Goal: Task Accomplishment & Management: Use online tool/utility

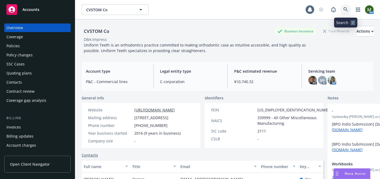
click at [345, 10] on icon at bounding box center [345, 9] width 5 height 5
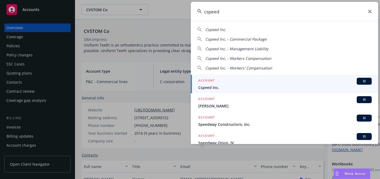
type input "cspeed"
click at [223, 83] on div "ACCOUNT BI" at bounding box center [284, 81] width 173 height 7
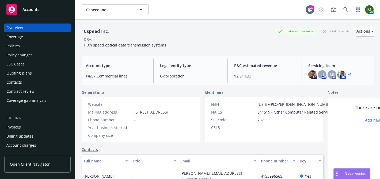
click at [44, 49] on div "Policies" at bounding box center [37, 46] width 62 height 9
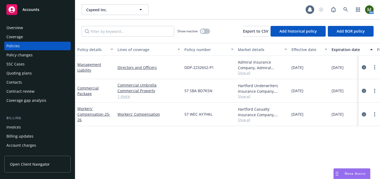
click at [43, 25] on div "Overview" at bounding box center [37, 28] width 62 height 9
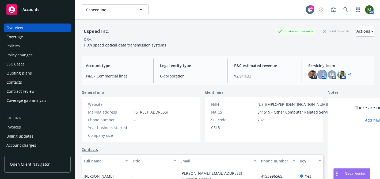
click at [324, 75] on div "LI" at bounding box center [322, 74] width 9 height 9
click at [332, 74] on span "MJ" at bounding box center [331, 75] width 5 height 6
click at [342, 74] on img at bounding box center [341, 74] width 9 height 9
click at [46, 44] on div "Policies" at bounding box center [37, 46] width 62 height 9
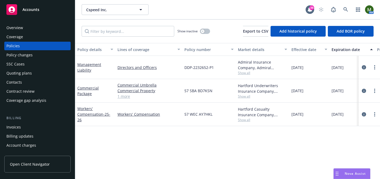
click at [228, 76] on div "DDP-2232652-P1" at bounding box center [208, 67] width 53 height 23
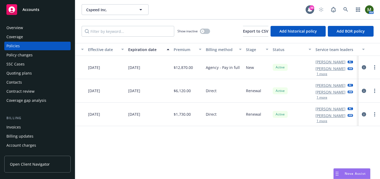
scroll to position [0, 211]
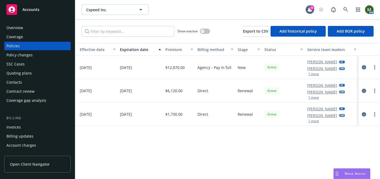
click at [312, 73] on button "1 more" at bounding box center [313, 73] width 11 height 3
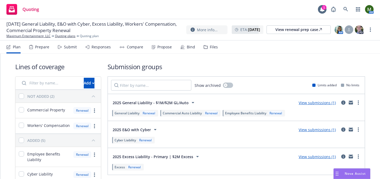
click at [70, 51] on div "Submit" at bounding box center [67, 47] width 19 height 13
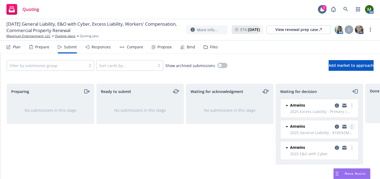
click at [352, 129] on link "more" at bounding box center [351, 127] width 6 height 6
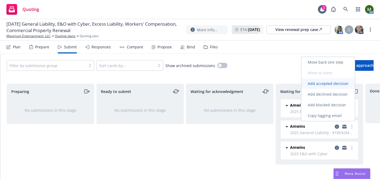
click at [328, 86] on span "Add accepted decision" at bounding box center [327, 83] width 53 height 5
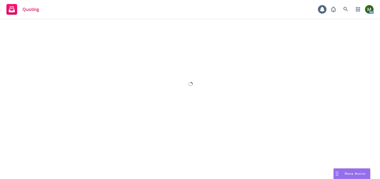
select select "12"
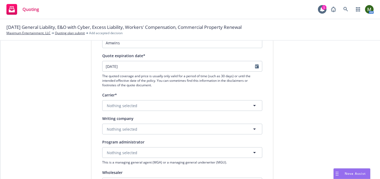
scroll to position [52, 0]
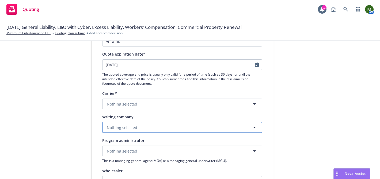
click at [160, 127] on button "Nothing selected" at bounding box center [182, 127] width 160 height 11
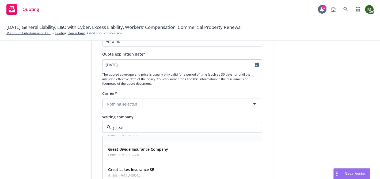
scroll to position [34, 0]
type input "great american ri"
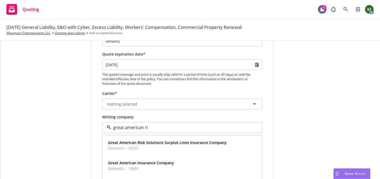
scroll to position [0, 0]
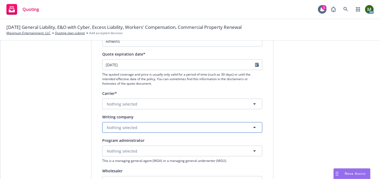
click at [168, 125] on button "Nothing selected" at bounding box center [182, 127] width 160 height 11
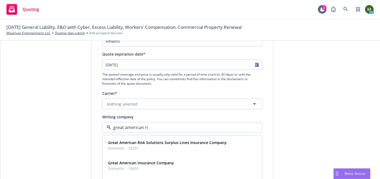
type input "great american ris"
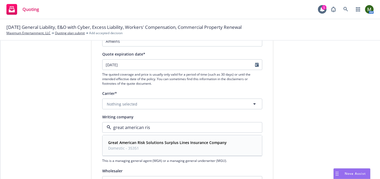
click at [166, 142] on strong "Great American Risk Solutions Surplus Lines Insurance Company" at bounding box center [167, 142] width 118 height 5
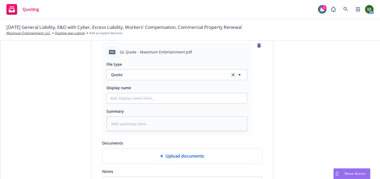
scroll to position [319, 0]
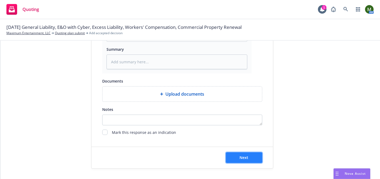
click at [248, 158] on span "Next" at bounding box center [243, 157] width 9 height 5
type textarea "x"
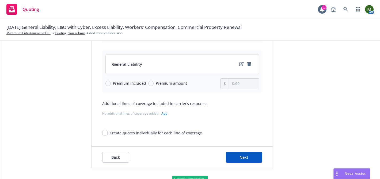
scroll to position [162, 0]
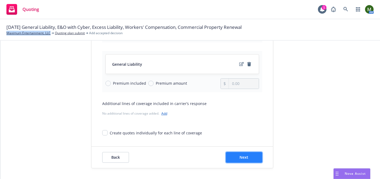
click at [246, 160] on span "Next" at bounding box center [243, 157] width 9 height 5
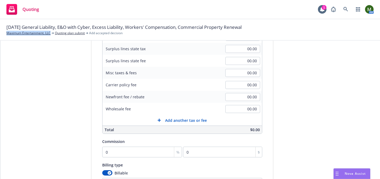
scroll to position [0, 0]
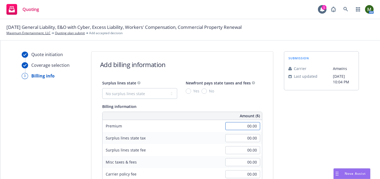
click at [250, 122] on input "00.00" at bounding box center [242, 126] width 35 height 8
type input "22,025.00"
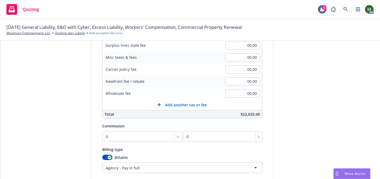
scroll to position [125, 0]
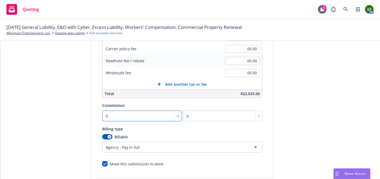
click at [126, 115] on input "0" at bounding box center [142, 116] width 80 height 11
type input "1"
type input "220.25"
type input "10"
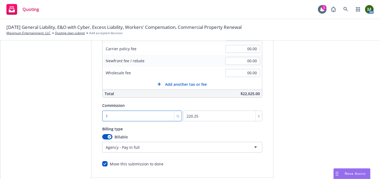
type input "2202.5"
type input "10"
click at [327, 102] on div "submission Carrier Amwins Last updated 7/7, 10:04 PM" at bounding box center [321, 63] width 75 height 274
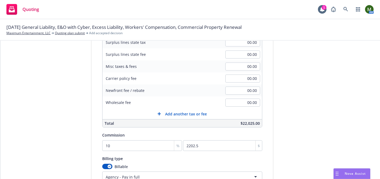
scroll to position [95, 0]
click at [236, 69] on input "00.00" at bounding box center [242, 67] width 35 height 8
type input "250.00"
click at [305, 94] on div "submission Carrier Amwins Last updated 7/7, 10:04 PM" at bounding box center [321, 93] width 75 height 274
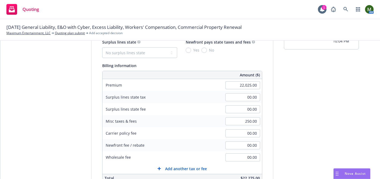
scroll to position [40, 0]
click at [156, 55] on select "No surplus lines state Alaska Alabama Arkansas Arizona California Colorado Conn…" at bounding box center [139, 53] width 75 height 11
select select "CA"
click at [102, 48] on select "No surplus lines state Alaska Alabama Arkansas Arizona California Colorado Conn…" at bounding box center [139, 53] width 75 height 11
type input "660.75"
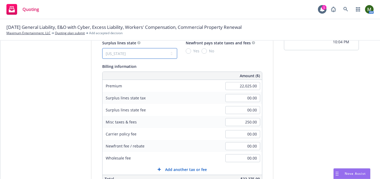
type input "39.65"
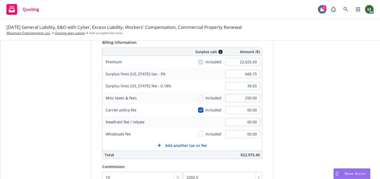
scroll to position [65, 0]
click at [202, 97] on input "checkbox" at bounding box center [200, 97] width 5 height 5
checkbox input "true"
type input "668.25"
type input "40.10"
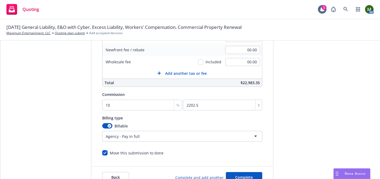
scroll to position [156, 0]
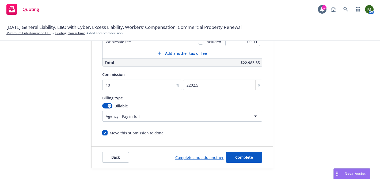
click at [250, 164] on div "Back Complete and add another Complete" at bounding box center [181, 157] width 181 height 21
click at [107, 155] on button "Back" at bounding box center [115, 157] width 27 height 11
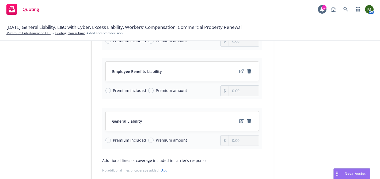
scroll to position [162, 0]
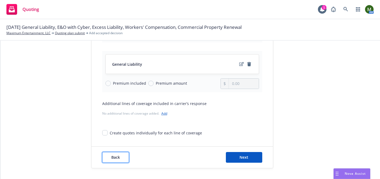
click at [123, 159] on button "Back" at bounding box center [115, 157] width 27 height 11
type textarea "x"
select select "12"
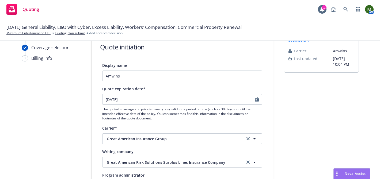
scroll to position [0, 0]
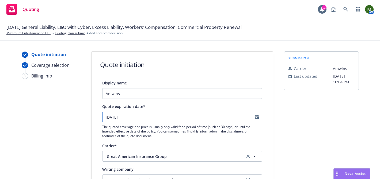
click at [147, 121] on div "09/21/2025 The quoted coverage and price is usually only valid for a period of …" at bounding box center [182, 125] width 160 height 26
select select "9"
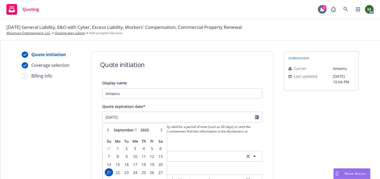
type textarea "x"
click at [163, 133] on div "January February March April May June July August September October November De…" at bounding box center [135, 130] width 60 height 9
click at [163, 132] on button "button" at bounding box center [161, 130] width 6 height 6
select select "10"
click at [136, 149] on span "1" at bounding box center [135, 148] width 8 height 7
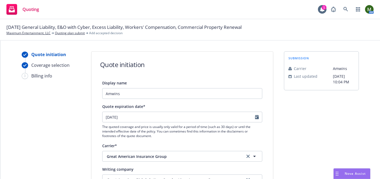
type textarea "x"
type input "10/01/2025"
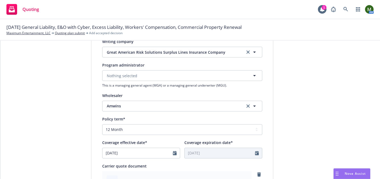
scroll to position [319, 0]
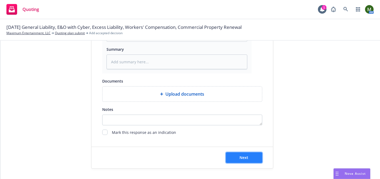
click at [244, 158] on span "Next" at bounding box center [243, 157] width 9 height 5
type textarea "x"
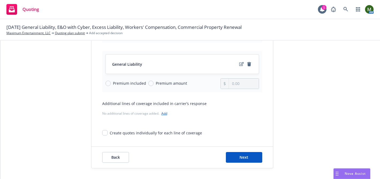
scroll to position [162, 0]
click at [243, 156] on span "Next" at bounding box center [243, 157] width 9 height 5
select select "CA"
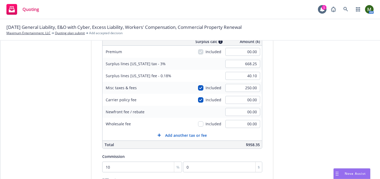
scroll to position [74, 0]
click at [247, 54] on input "00.00" at bounding box center [242, 52] width 35 height 8
type input "7.50"
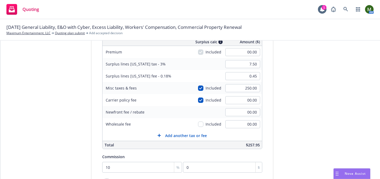
type input "0.45"
type input "22,025.00"
type input "668.25"
type input "40.10"
type input "2202.5"
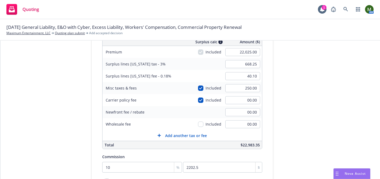
click at [313, 115] on div "submission Carrier Amwins Last updated 7/7, 10:04 PM" at bounding box center [321, 114] width 75 height 274
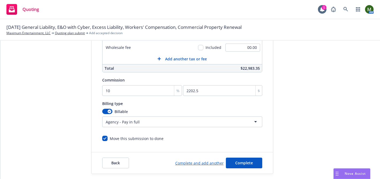
scroll to position [156, 0]
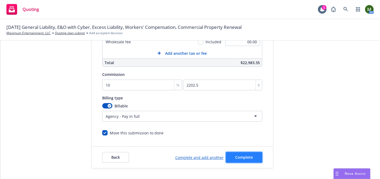
click at [238, 160] on button "Complete" at bounding box center [244, 157] width 36 height 11
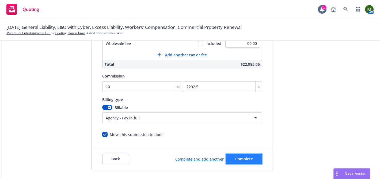
scroll to position [0, 0]
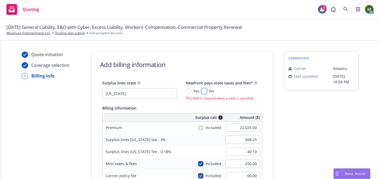
click at [203, 91] on input "No" at bounding box center [203, 90] width 5 height 5
radio input "true"
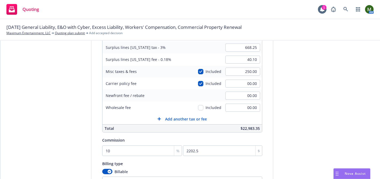
scroll to position [156, 0]
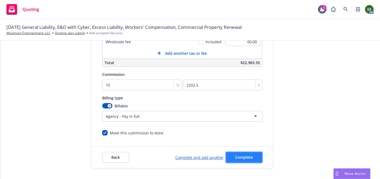
click at [244, 156] on span "Complete" at bounding box center [244, 157] width 18 height 5
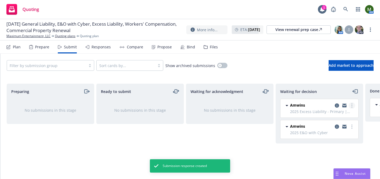
click at [353, 107] on link "more" at bounding box center [351, 105] width 6 height 6
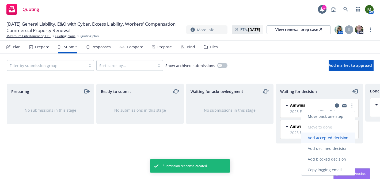
click at [320, 137] on span "Add accepted decision" at bounding box center [327, 137] width 53 height 5
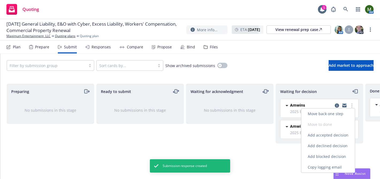
select select "12"
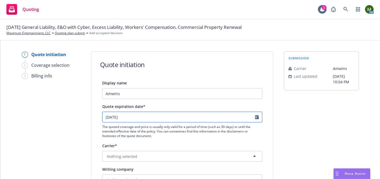
click at [183, 117] on input "09/21/2025" at bounding box center [178, 117] width 152 height 10
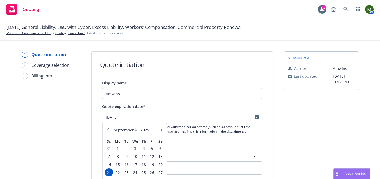
click at [161, 128] on button "button" at bounding box center [161, 130] width 6 height 6
select select "10"
click at [135, 147] on span "1" at bounding box center [135, 148] width 8 height 7
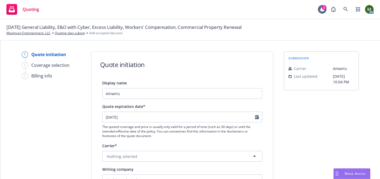
type input "[DATE]"
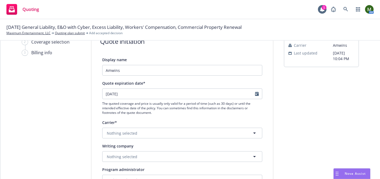
scroll to position [50, 0]
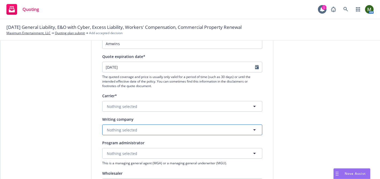
click at [137, 126] on button "Nothing selected" at bounding box center [182, 130] width 160 height 11
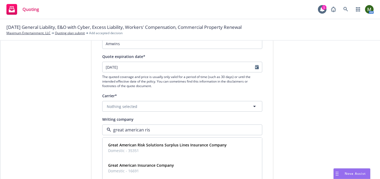
type input "great american risk"
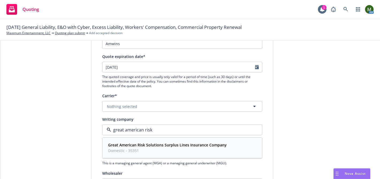
click at [135, 147] on strong "Great American Risk Solutions Surplus Lines Insurance Company" at bounding box center [167, 144] width 118 height 5
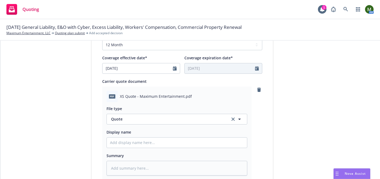
scroll to position [319, 0]
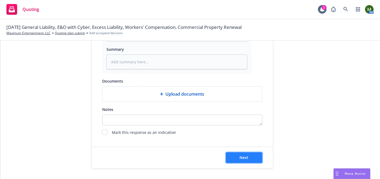
click at [235, 156] on button "Next" at bounding box center [244, 157] width 36 height 11
type textarea "x"
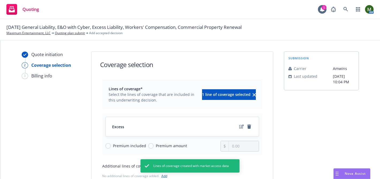
scroll to position [63, 0]
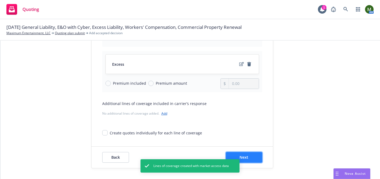
click at [248, 155] on span "Next" at bounding box center [243, 157] width 9 height 5
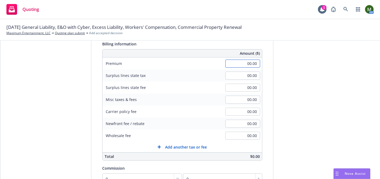
click at [245, 62] on input "00.00" at bounding box center [242, 64] width 35 height 8
type input "7,375.00"
click at [298, 88] on div "submission Carrier Amwins Last updated 7/7, 10:04 PM" at bounding box center [321, 126] width 75 height 274
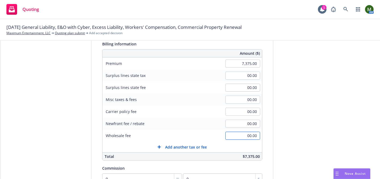
click at [241, 136] on input "00.00" at bounding box center [242, 136] width 35 height 8
type input "300.00"
click at [238, 99] on input "00.00" at bounding box center [242, 100] width 35 height 8
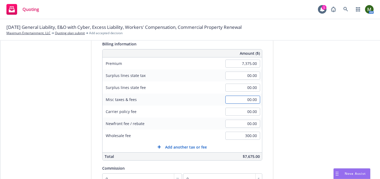
click at [238, 99] on input "00.00" at bounding box center [242, 100] width 35 height 8
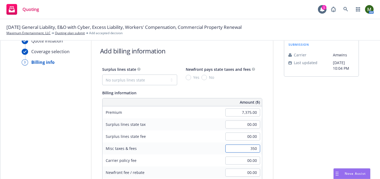
scroll to position [9, 0]
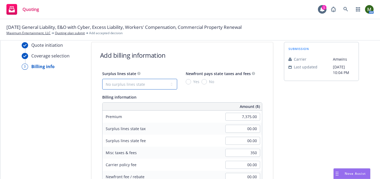
type input "350.00"
click at [117, 86] on select "No surplus lines state Alaska Alabama Arkansas Arizona California Colorado Conn…" at bounding box center [139, 84] width 75 height 11
select select "CA"
click at [102, 79] on select "No surplus lines state Alaska Alabama Arkansas Arizona California Colorado Conn…" at bounding box center [139, 84] width 75 height 11
type input "221.25"
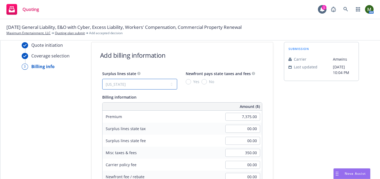
type input "13.28"
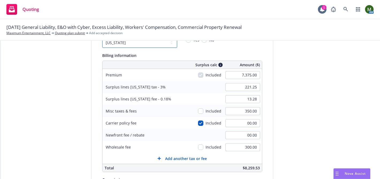
scroll to position [60, 0]
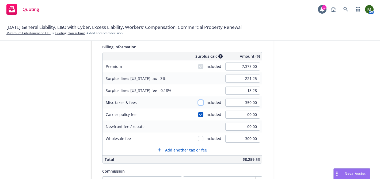
click at [201, 104] on input "checkbox" at bounding box center [200, 102] width 5 height 5
checkbox input "true"
type input "231.75"
type input "13.91"
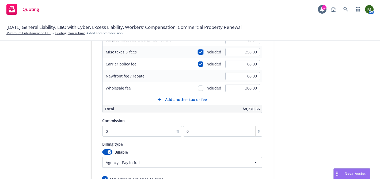
scroll to position [142, 0]
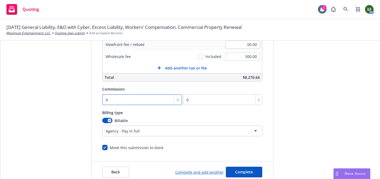
click at [142, 97] on input "0" at bounding box center [142, 99] width 80 height 11
type input "10"
type input "737.5"
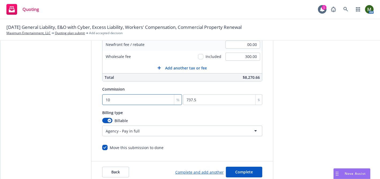
click at [141, 97] on input "10" at bounding box center [142, 99] width 80 height 11
type input "1"
type input "73.75"
type input "10"
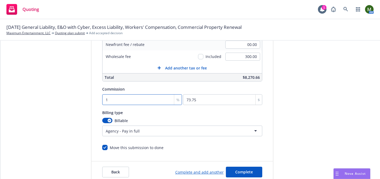
type input "737.5"
type input "10"
click at [267, 145] on div "Surplus lines state No surplus lines state Alaska Alabama Arkansas Arizona Cali…" at bounding box center [181, 44] width 181 height 213
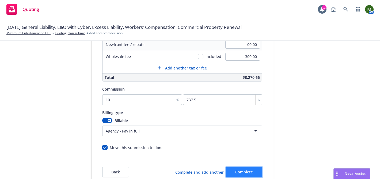
click at [251, 169] on button "Complete" at bounding box center [244, 172] width 36 height 11
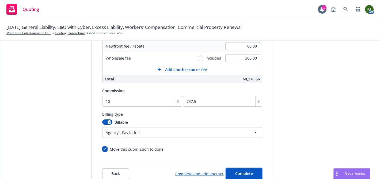
scroll to position [0, 0]
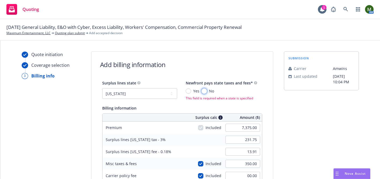
click at [203, 91] on input "No" at bounding box center [203, 90] width 5 height 5
radio input "true"
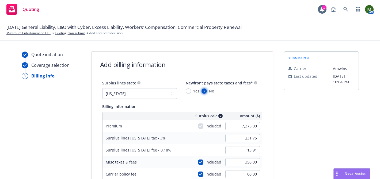
scroll to position [156, 0]
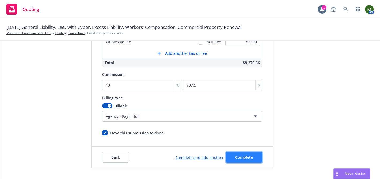
click at [244, 156] on span "Complete" at bounding box center [244, 157] width 18 height 5
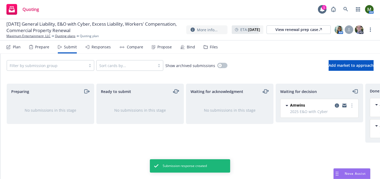
click at [164, 46] on div "Propose" at bounding box center [164, 47] width 14 height 4
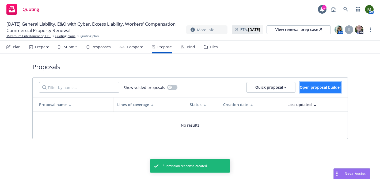
click at [299, 89] on span "Open proposal builder" at bounding box center [319, 87] width 41 height 5
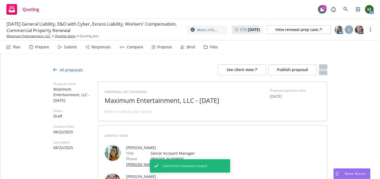
click at [201, 100] on span "Maximum Entertainment, LLC - August 2025" at bounding box center [170, 101] width 131 height 8
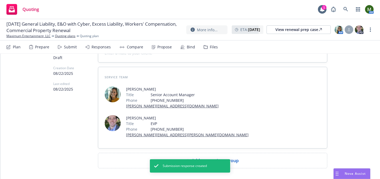
click at [179, 129] on div "Proposal of coverage Maximum Entertainment, LLC - September 2025 Proposal expir…" at bounding box center [212, 95] width 229 height 145
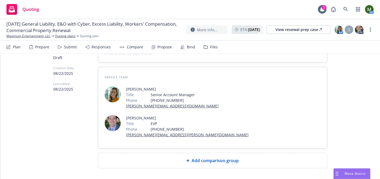
click at [179, 153] on div "Add comparison group" at bounding box center [212, 160] width 229 height 15
type textarea "x"
click at [176, 160] on span at bounding box center [213, 163] width 216 height 6
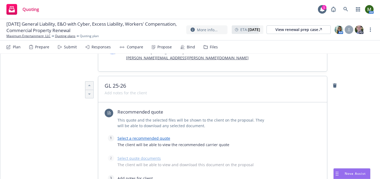
scroll to position [150, 0]
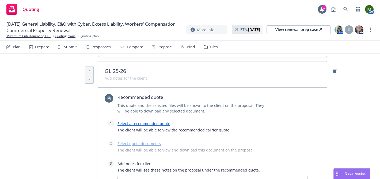
click at [160, 121] on link "Select a recommended quote" at bounding box center [143, 123] width 53 height 5
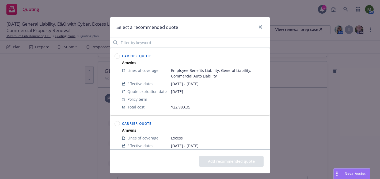
click at [119, 57] on circle at bounding box center [117, 56] width 5 height 5
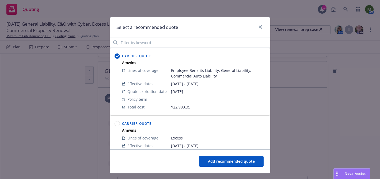
click at [238, 162] on button "Add recommended quote" at bounding box center [231, 161] width 64 height 11
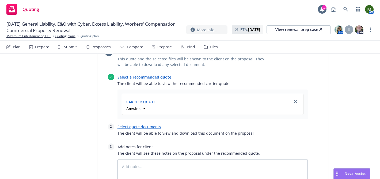
scroll to position [211, 0]
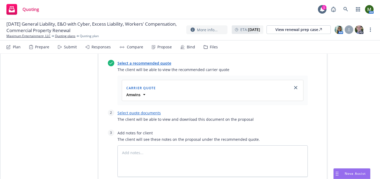
click at [140, 110] on link "Select quote documents" at bounding box center [138, 112] width 43 height 5
type textarea "x"
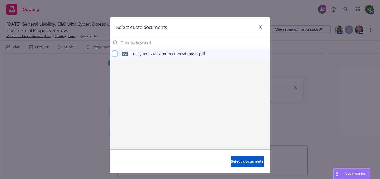
click at [115, 53] on input "checkbox" at bounding box center [114, 53] width 5 height 5
checkbox input "true"
click at [242, 167] on button "Select documents" at bounding box center [247, 161] width 33 height 11
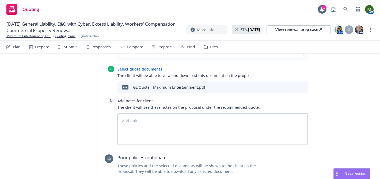
scroll to position [255, 0]
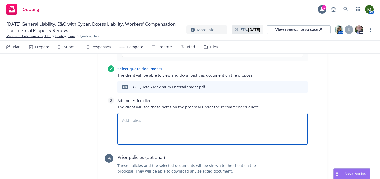
click at [204, 113] on textarea at bounding box center [212, 129] width 190 height 32
type textarea "x"
type textarea "q"
type textarea "x"
type textarea "qu"
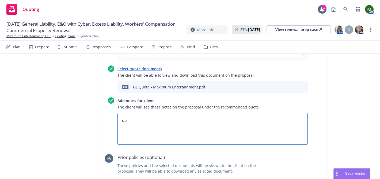
type textarea "x"
type textarea "quo"
type textarea "x"
type textarea "quot"
type textarea "x"
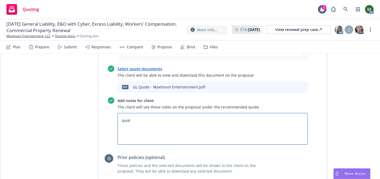
type textarea "quote"
type textarea "x"
type textarea "quoted"
type textarea "x"
type textarea "quoted pe"
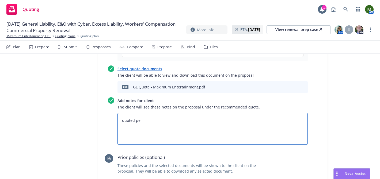
type textarea "x"
type textarea "quoted per"
type textarea "x"
type textarea "quoted per e"
type textarea "x"
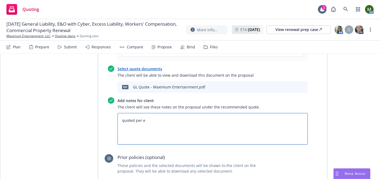
type textarea "quoted per ex"
type textarea "x"
type textarea "quoted per exp"
type textarea "x"
type textarea "quoted per expi"
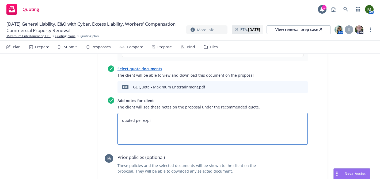
type textarea "x"
type textarea "quoted per expiri"
type textarea "x"
type textarea "quoted per expirin"
type textarea "x"
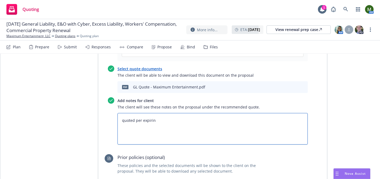
type textarea "quoted per expiring"
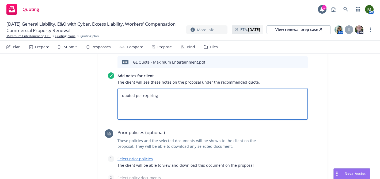
type textarea "x"
type textarea "quoted per expiring"
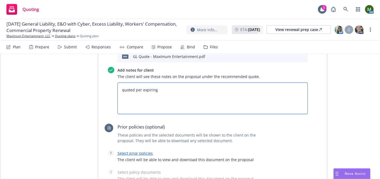
scroll to position [286, 0]
type textarea "x"
type textarea "quoted per expiring"
click at [147, 151] on link "Select prior policies" at bounding box center [134, 153] width 35 height 5
type textarea "x"
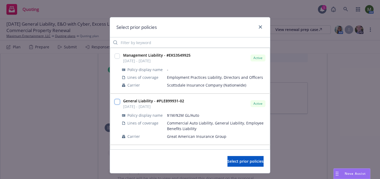
click at [115, 101] on input "checkbox" at bounding box center [116, 101] width 5 height 5
checkbox input "true"
click at [252, 164] on span "Select prior policies" at bounding box center [245, 161] width 36 height 5
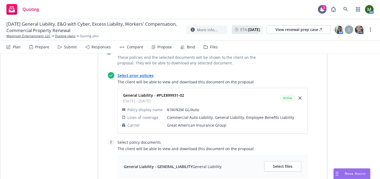
scroll to position [375, 0]
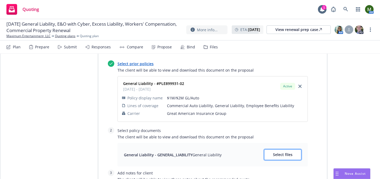
click at [275, 149] on button "Select files" at bounding box center [282, 154] width 37 height 11
type textarea "x"
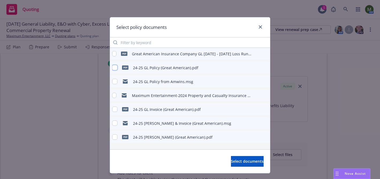
click at [115, 67] on input "checkbox" at bounding box center [114, 67] width 5 height 5
checkbox input "true"
click at [119, 140] on div "pdf 24-25 GL Binder (Great American).pdf" at bounding box center [162, 137] width 100 height 11
click at [115, 138] on input "checkbox" at bounding box center [114, 136] width 5 height 5
checkbox input "true"
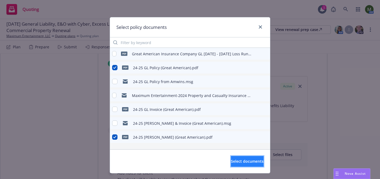
click at [246, 163] on span "Select documents" at bounding box center [247, 161] width 33 height 5
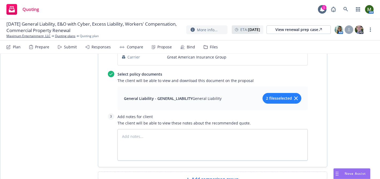
scroll to position [450, 0]
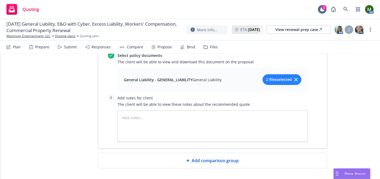
click at [184, 157] on div "Add comparison group" at bounding box center [212, 160] width 220 height 6
type textarea "x"
click at [184, 160] on span at bounding box center [213, 163] width 216 height 6
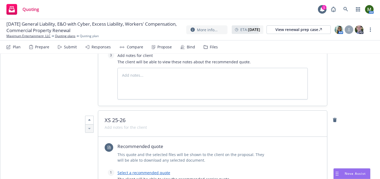
scroll to position [517, 0]
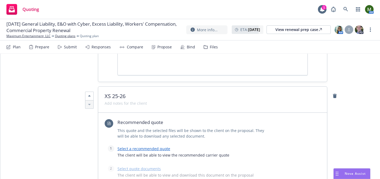
click at [164, 146] on link "Select a recommended quote" at bounding box center [143, 148] width 53 height 5
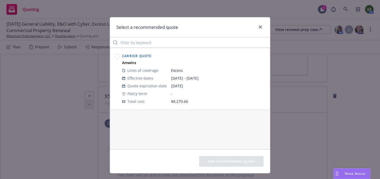
click at [115, 56] on circle at bounding box center [117, 56] width 5 height 5
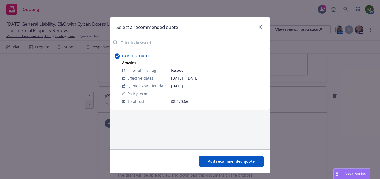
click at [220, 161] on button "Add recommended quote" at bounding box center [231, 161] width 64 height 11
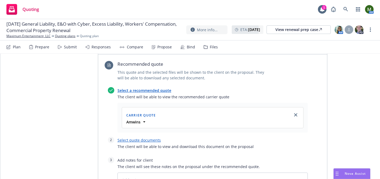
scroll to position [595, 0]
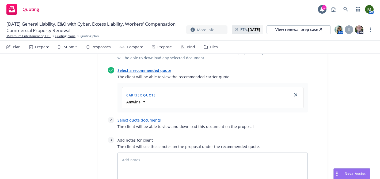
click at [126, 118] on link "Select quote documents" at bounding box center [138, 120] width 43 height 5
type textarea "x"
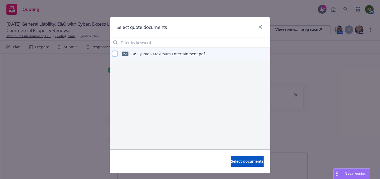
click at [115, 52] on input "checkbox" at bounding box center [114, 53] width 5 height 5
checkbox input "true"
click at [231, 157] on button "Select documents" at bounding box center [247, 161] width 33 height 11
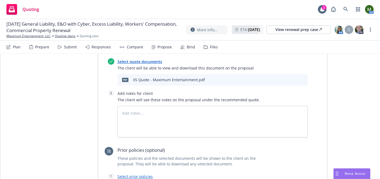
scroll to position [669, 0]
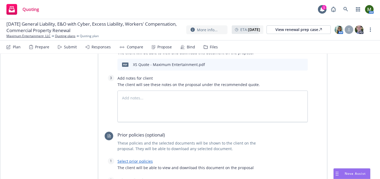
click at [146, 159] on link "Select prior policies" at bounding box center [134, 161] width 35 height 5
type textarea "x"
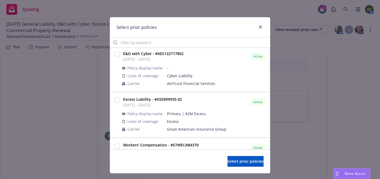
scroll to position [110, 0]
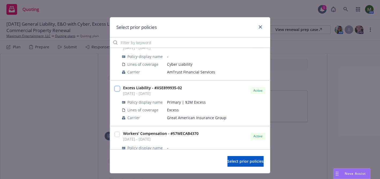
click at [115, 89] on input "checkbox" at bounding box center [116, 88] width 5 height 5
checkbox input "true"
click at [227, 160] on span "Select prior policies" at bounding box center [245, 161] width 36 height 5
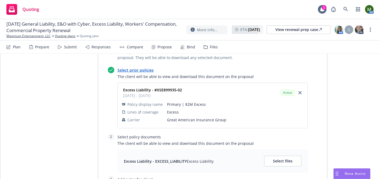
scroll to position [762, 0]
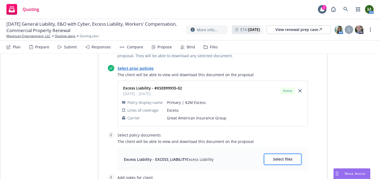
click at [272, 154] on button "Select files" at bounding box center [282, 159] width 37 height 11
type textarea "x"
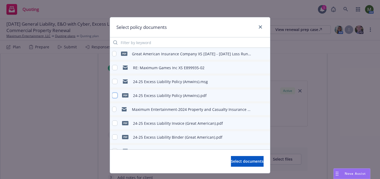
click at [116, 97] on input "checkbox" at bounding box center [114, 95] width 5 height 5
checkbox input "true"
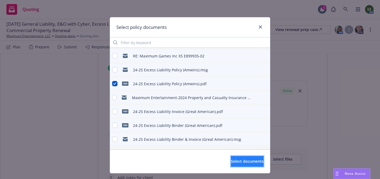
click at [237, 162] on span "Select documents" at bounding box center [247, 161] width 33 height 5
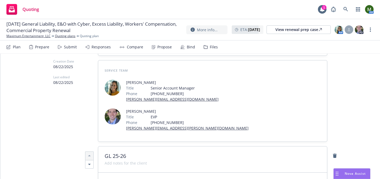
scroll to position [0, 0]
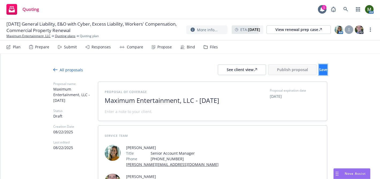
click at [319, 72] on button "Save" at bounding box center [323, 69] width 8 height 11
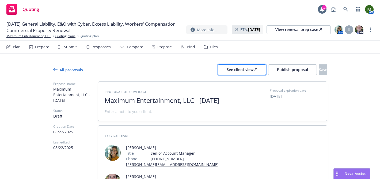
click at [233, 72] on div "See client view" at bounding box center [241, 70] width 30 height 10
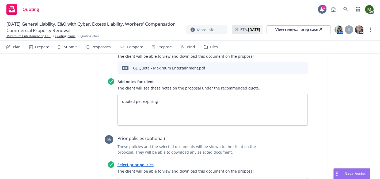
scroll to position [287, 0]
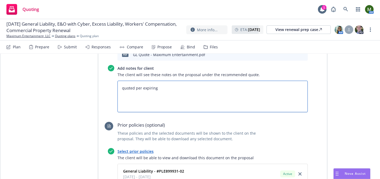
click at [172, 81] on textarea "quoted per expiring" at bounding box center [212, 97] width 190 height 32
type textarea "x"
type textarea "quoted per expiring"
paste textarea
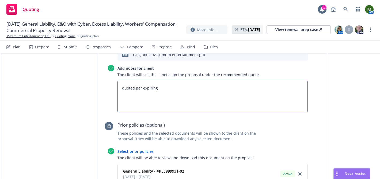
type textarea "x"
type textarea "quoted per expiring"
type textarea "quoted per expiring SUBJECTIVITIES:  Signed and Dated ACORDs  Signed and Date…"
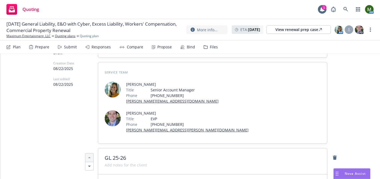
scroll to position [0, 0]
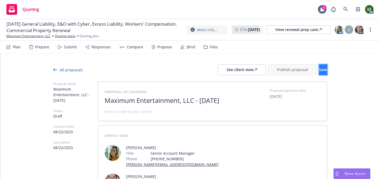
click at [319, 71] on span "Save" at bounding box center [323, 69] width 8 height 5
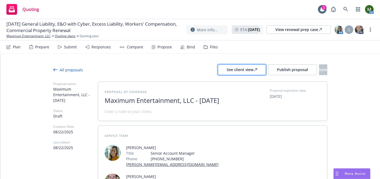
click at [230, 72] on div "See client view" at bounding box center [241, 70] width 30 height 10
type textarea "x"
click at [211, 48] on div "Files" at bounding box center [214, 47] width 8 height 4
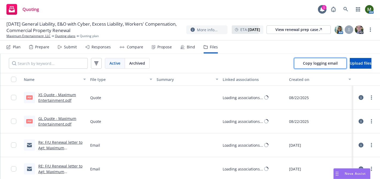
click at [303, 63] on span "Copy logging email" at bounding box center [320, 63] width 35 height 5
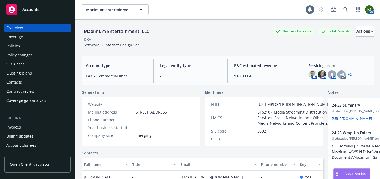
click at [52, 42] on div "Policies" at bounding box center [37, 46] width 62 height 9
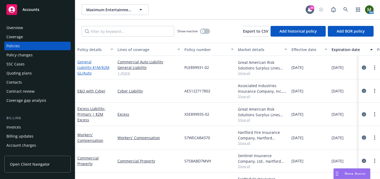
click at [99, 65] on link "General Liability - $1M/$2M GL/Auto" at bounding box center [93, 67] width 32 height 16
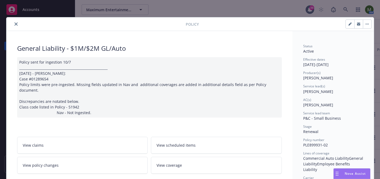
click at [11, 21] on div at bounding box center [97, 24] width 177 height 6
click at [14, 24] on icon "close" at bounding box center [15, 23] width 3 height 3
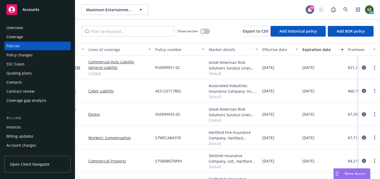
scroll to position [0, 64]
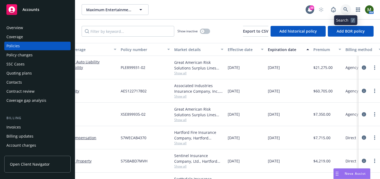
click at [348, 9] on link at bounding box center [345, 9] width 11 height 11
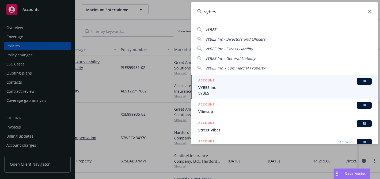
type input "vybes"
click at [230, 84] on div "ACCOUNT BI" at bounding box center [284, 81] width 173 height 7
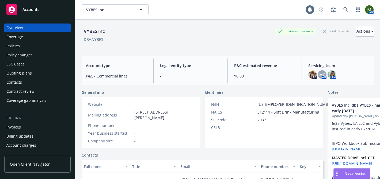
click at [41, 47] on div "Policies" at bounding box center [37, 46] width 62 height 9
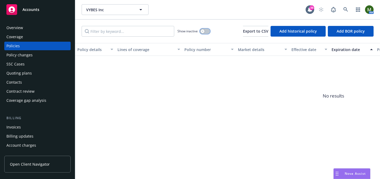
click at [205, 31] on button "button" at bounding box center [205, 31] width 10 height 5
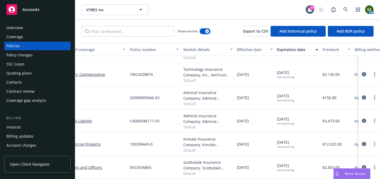
scroll to position [551, 0]
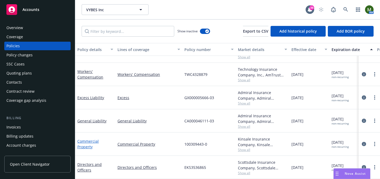
click at [95, 141] on link "Commercial Property" at bounding box center [87, 144] width 21 height 11
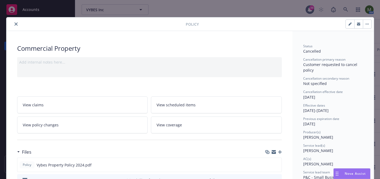
click at [74, 121] on link "View policy changes" at bounding box center [82, 125] width 131 height 17
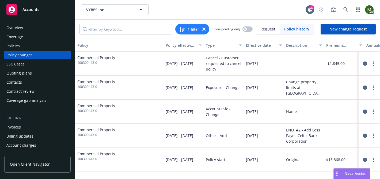
click at [36, 45] on div "Policies" at bounding box center [37, 46] width 62 height 9
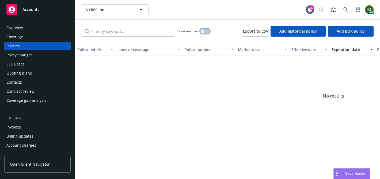
click at [203, 32] on div "button" at bounding box center [203, 31] width 4 height 4
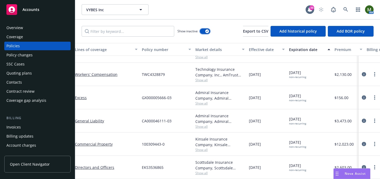
scroll to position [551, 0]
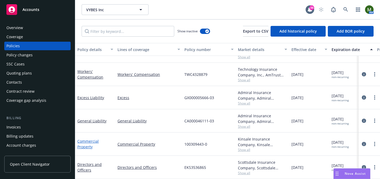
click at [96, 140] on link "Commercial Property" at bounding box center [87, 144] width 21 height 11
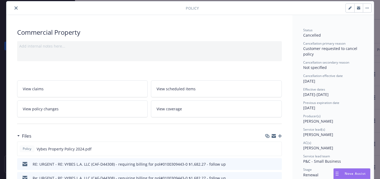
scroll to position [42, 0]
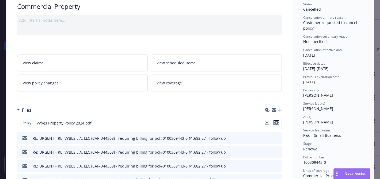
click at [276, 122] on icon "preview file" at bounding box center [276, 123] width 5 height 4
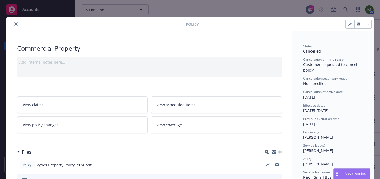
click at [17, 25] on icon "close" at bounding box center [15, 23] width 3 height 3
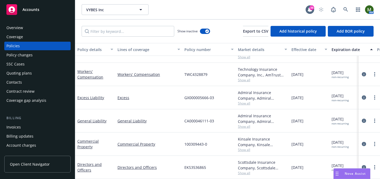
click at [31, 125] on div "Invoices" at bounding box center [37, 127] width 62 height 9
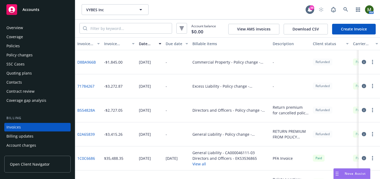
click at [27, 45] on div "Policies" at bounding box center [37, 46] width 62 height 9
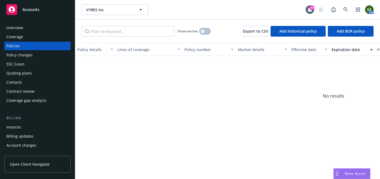
click at [207, 33] on button "button" at bounding box center [205, 31] width 10 height 5
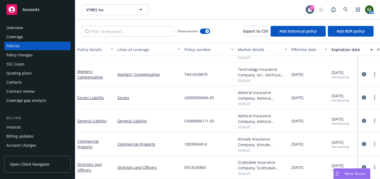
click at [26, 128] on div "Invoices" at bounding box center [37, 127] width 62 height 9
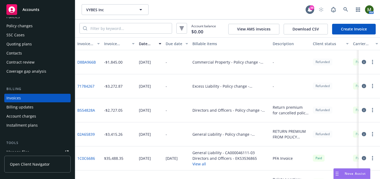
scroll to position [8, 0]
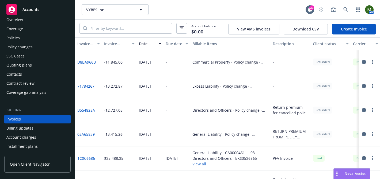
click at [17, 34] on div "Policies" at bounding box center [12, 38] width 13 height 9
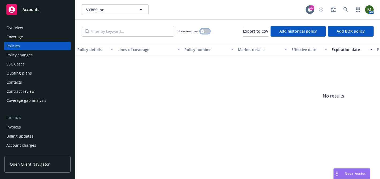
click at [205, 31] on button "button" at bounding box center [205, 31] width 10 height 5
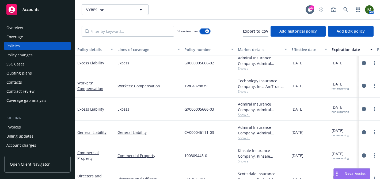
scroll to position [551, 0]
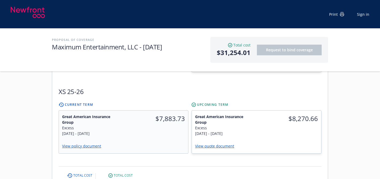
scroll to position [269, 0]
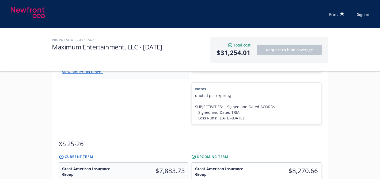
scroll to position [239, 0]
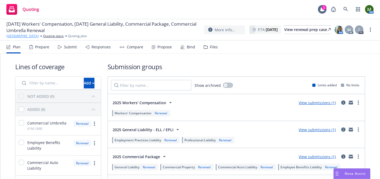
click at [39, 34] on link "[GEOGRAPHIC_DATA]" at bounding box center [22, 36] width 32 height 5
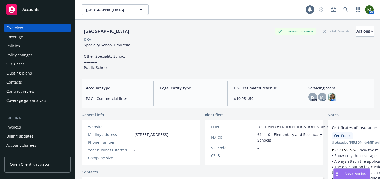
click at [30, 44] on div "Policies" at bounding box center [37, 46] width 62 height 9
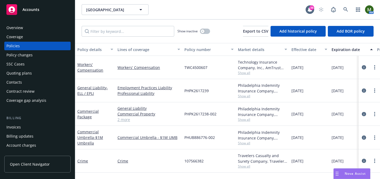
click at [200, 66] on span "TWC4500607" at bounding box center [195, 68] width 23 height 6
copy span "TWC4500607"
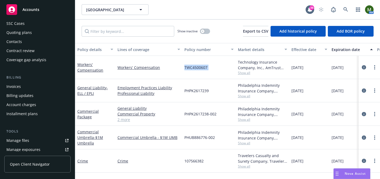
scroll to position [46, 0]
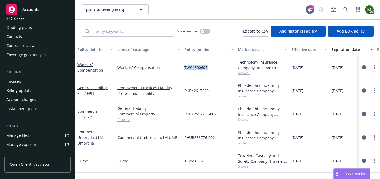
click at [24, 133] on div "Manage files" at bounding box center [17, 135] width 23 height 9
click at [205, 31] on button "button" at bounding box center [205, 31] width 10 height 5
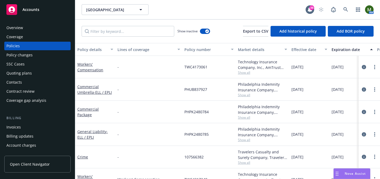
click at [32, 23] on div "Overview Coverage Policies Policy changes SSC Cases Quoting plans Contacts Cont…" at bounding box center [37, 98] width 75 height 162
click at [30, 29] on div "Overview" at bounding box center [37, 28] width 62 height 9
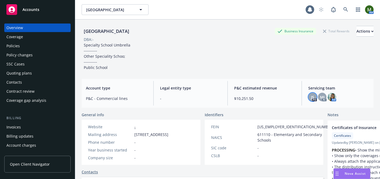
click at [314, 98] on span "JS" at bounding box center [312, 97] width 3 height 6
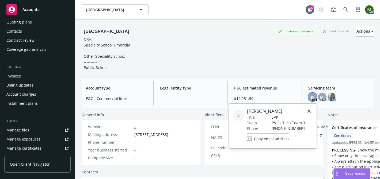
scroll to position [59, 0]
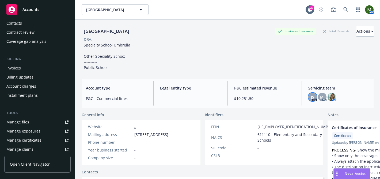
click at [27, 122] on div "Manage files" at bounding box center [17, 122] width 23 height 9
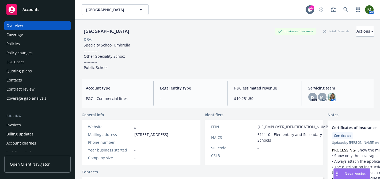
click at [26, 43] on div "Policies" at bounding box center [37, 44] width 62 height 9
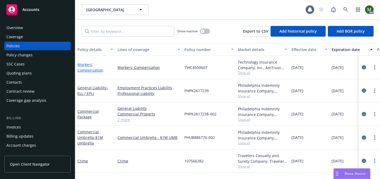
click at [90, 71] on link "Workers' Compensation" at bounding box center [90, 67] width 26 height 11
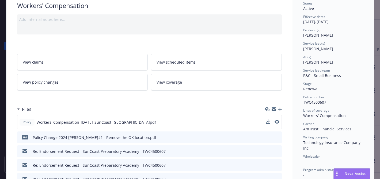
scroll to position [52, 0]
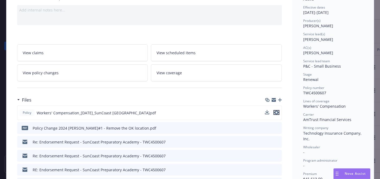
click at [277, 113] on icon "preview file" at bounding box center [276, 113] width 5 height 4
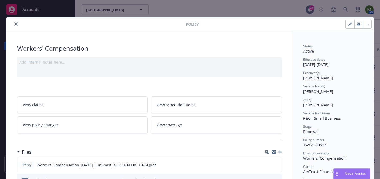
click at [13, 20] on div "Policy" at bounding box center [189, 24] width 367 height 14
click at [16, 24] on icon "close" at bounding box center [15, 23] width 3 height 3
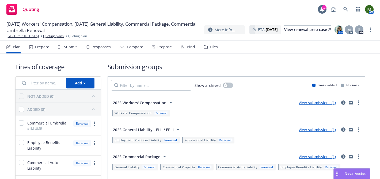
click at [32, 52] on div "Prepare" at bounding box center [39, 47] width 20 height 13
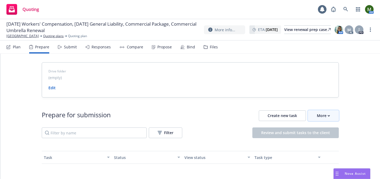
click at [319, 111] on div "More" at bounding box center [323, 116] width 13 height 10
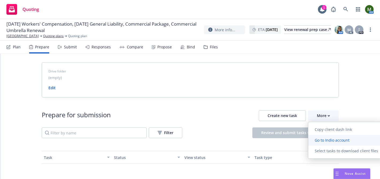
click at [323, 139] on span "Go to Indio account" at bounding box center [332, 140] width 48 height 5
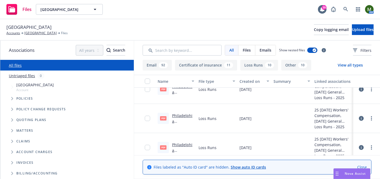
scroll to position [150, 0]
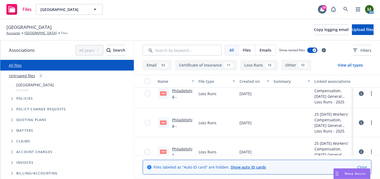
click at [183, 91] on link "Philadelphia Consolidated Holding Corp. GL [DATE] - [DATE] Loss Runs - Valued […" at bounding box center [182, 116] width 21 height 56
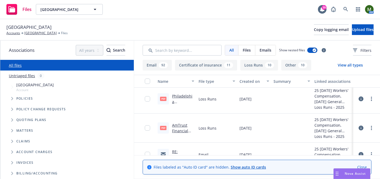
scroll to position [243, 0]
click at [180, 126] on link "AmTrust Financial Services, Inc WC 22-25 Loss Runs - Valued [DATE].pdf" at bounding box center [181, 146] width 19 height 44
